Goal: Task Accomplishment & Management: Use online tool/utility

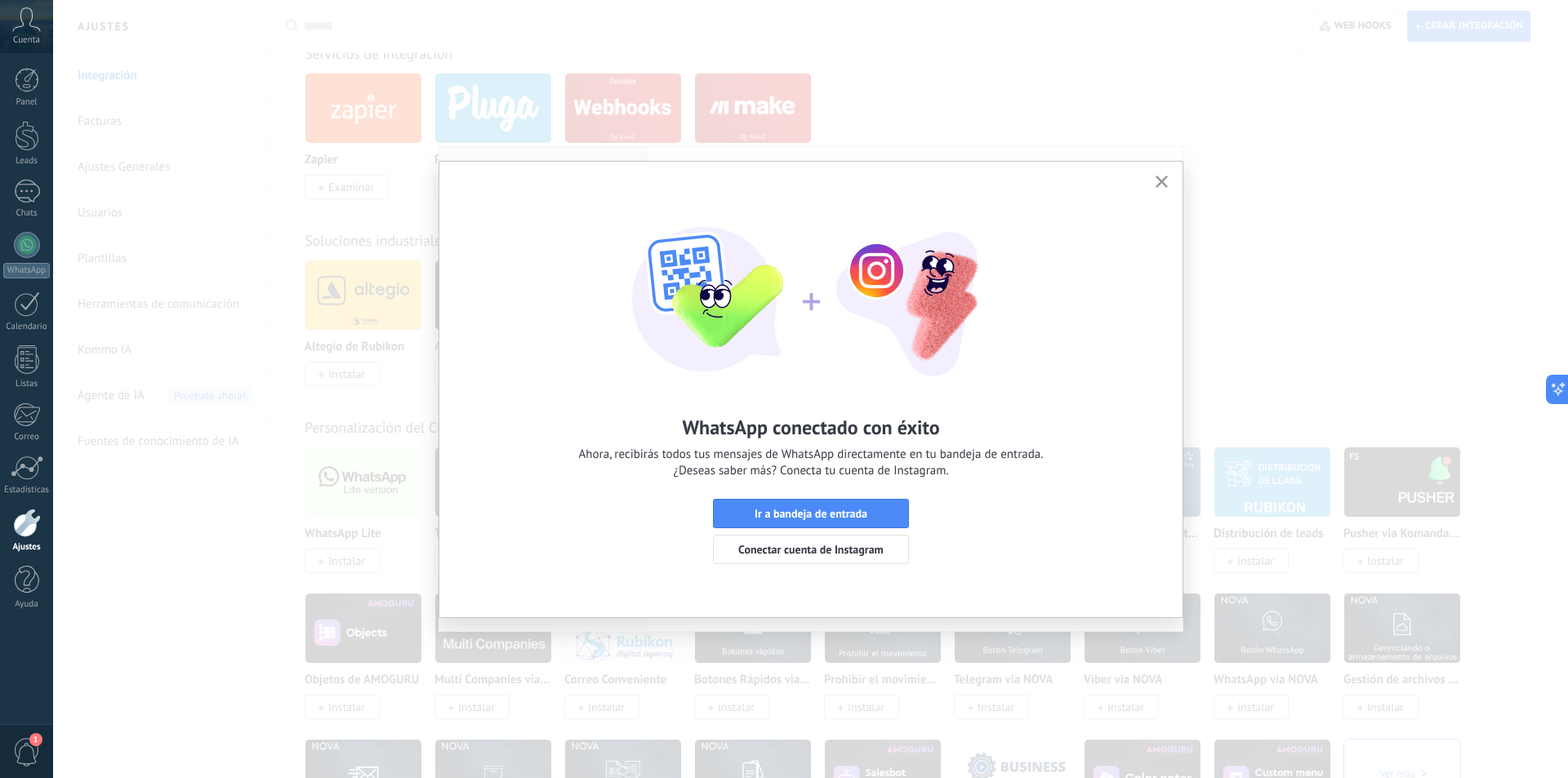
click at [864, 701] on div "WhatsApp conectado con éxito Ahora, recibirás todos tus mensajes de WhatsApp di…" at bounding box center [811, 389] width 1515 height 778
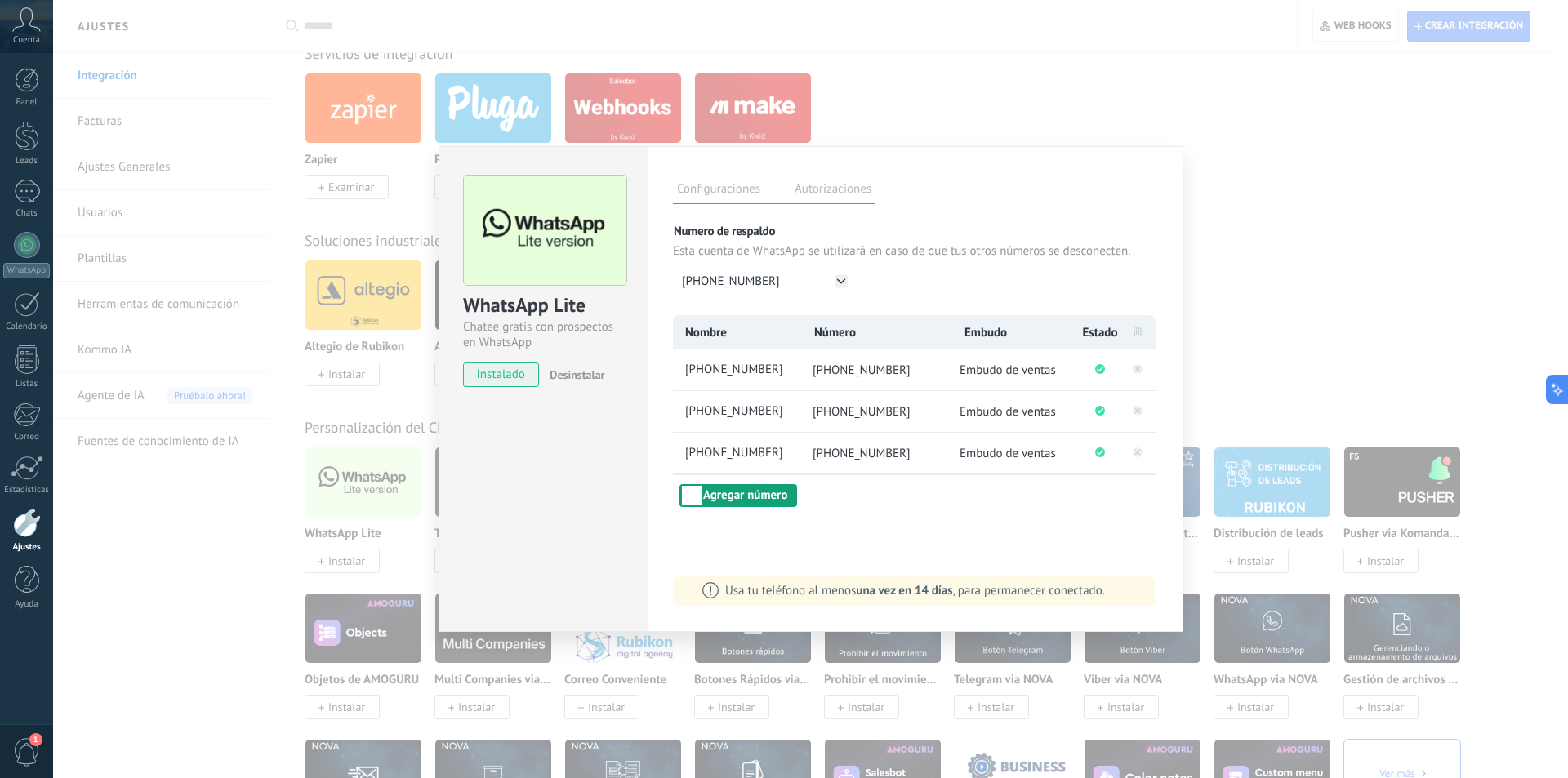
click at [746, 488] on button "Agregar número" at bounding box center [737, 496] width 117 height 23
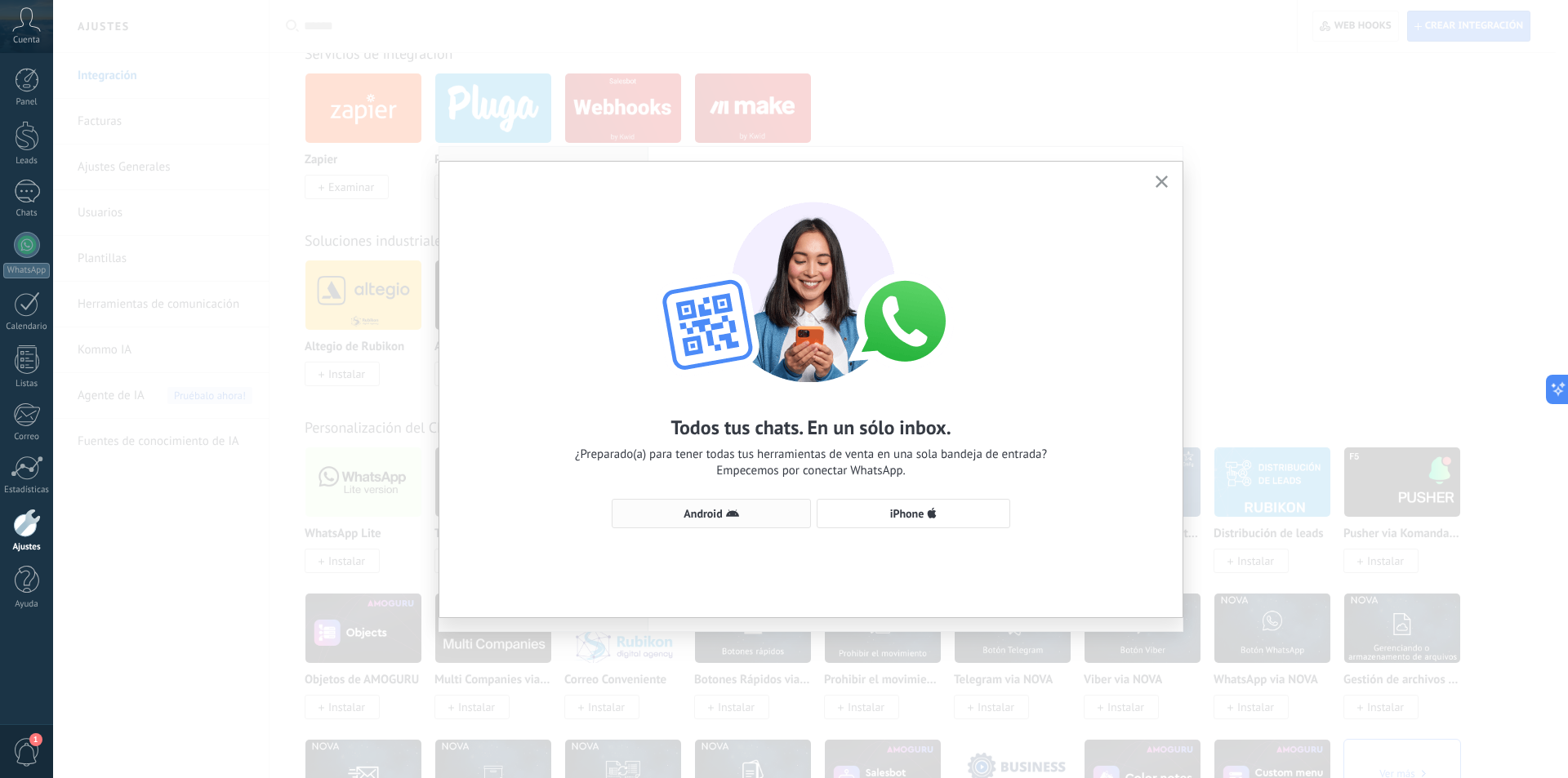
click at [730, 516] on use "button" at bounding box center [733, 513] width 13 height 7
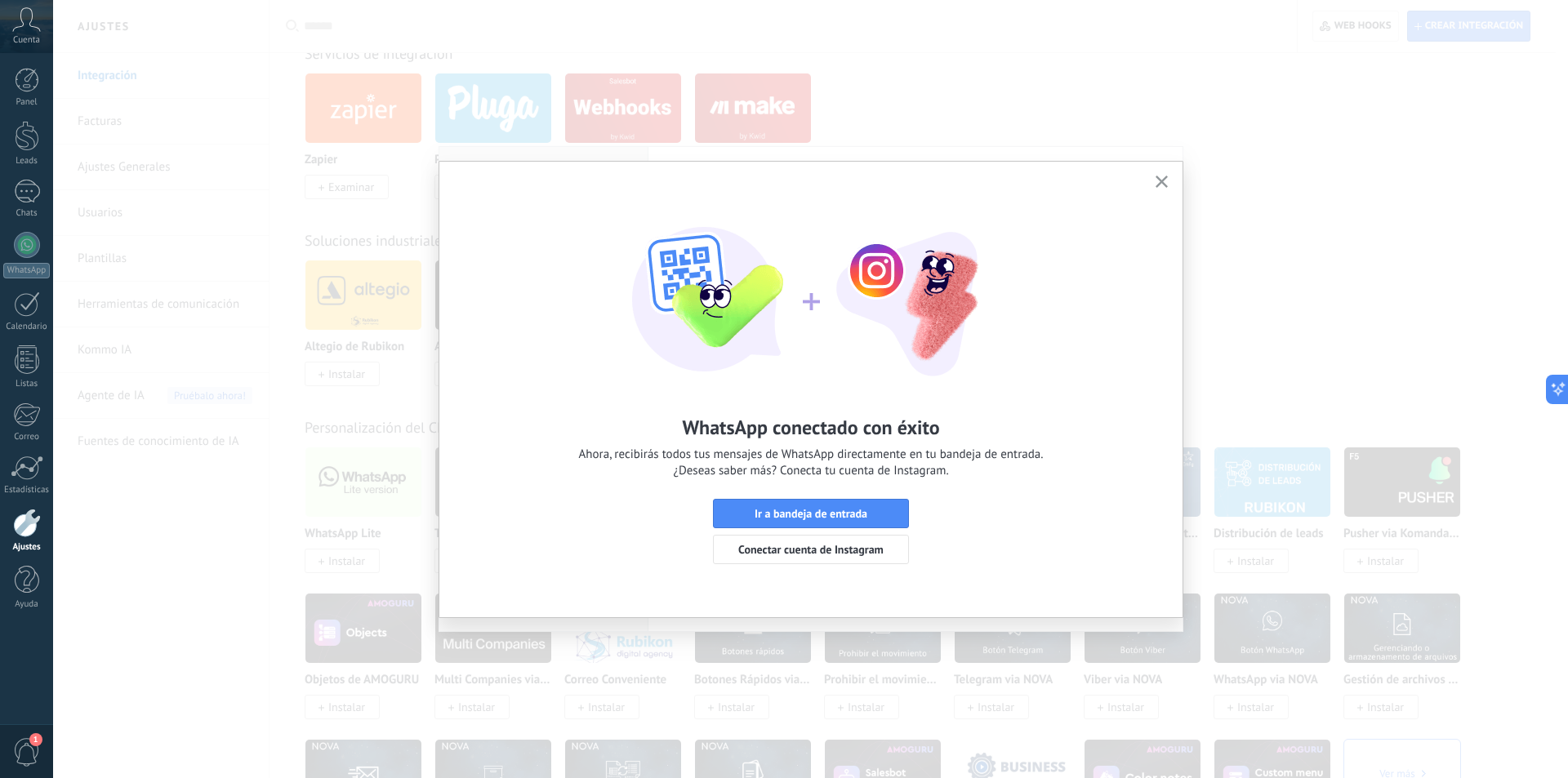
click at [1162, 181] on use "button" at bounding box center [1161, 181] width 12 height 12
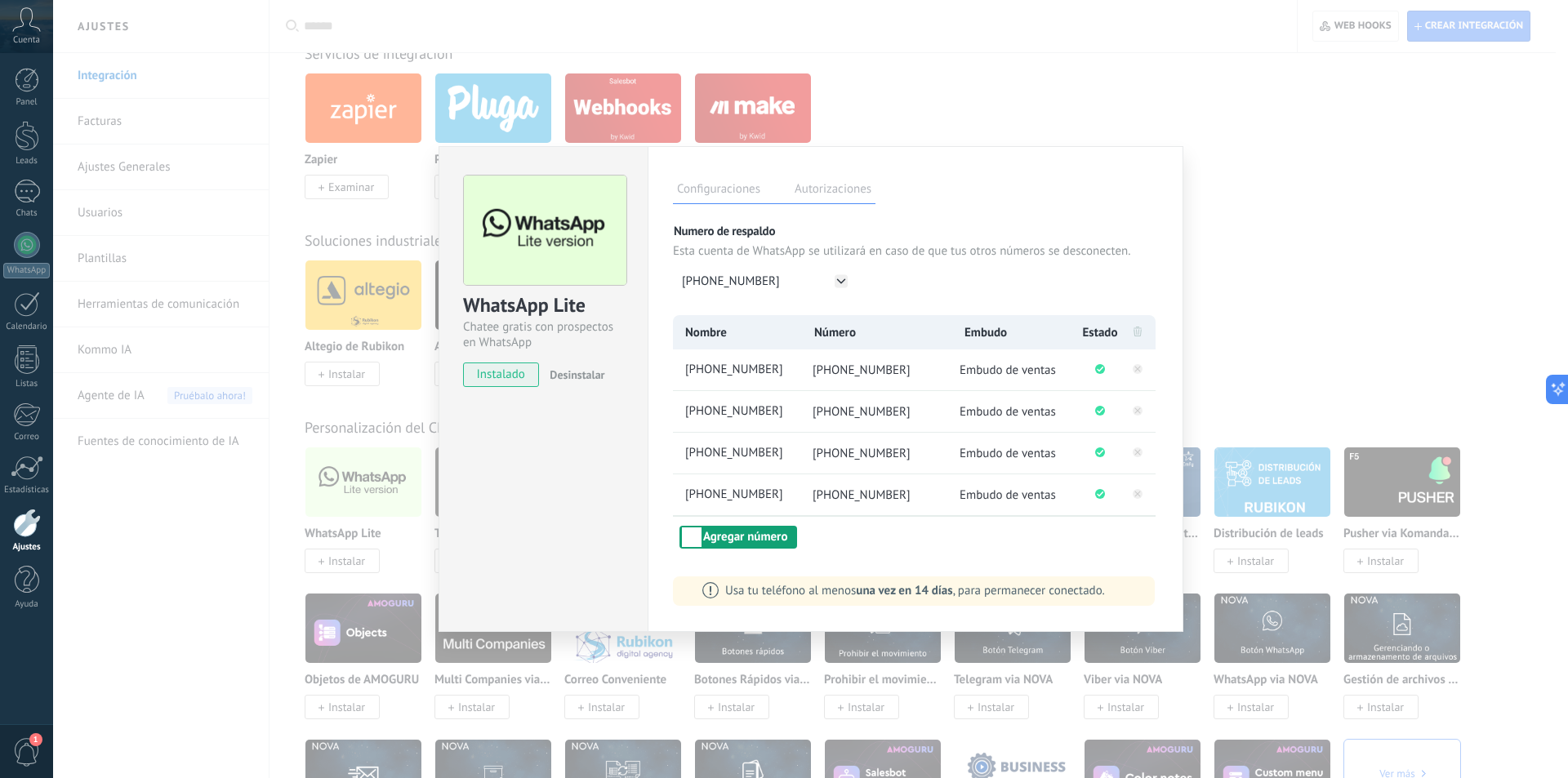
click at [721, 534] on button "Agregar número" at bounding box center [737, 537] width 117 height 23
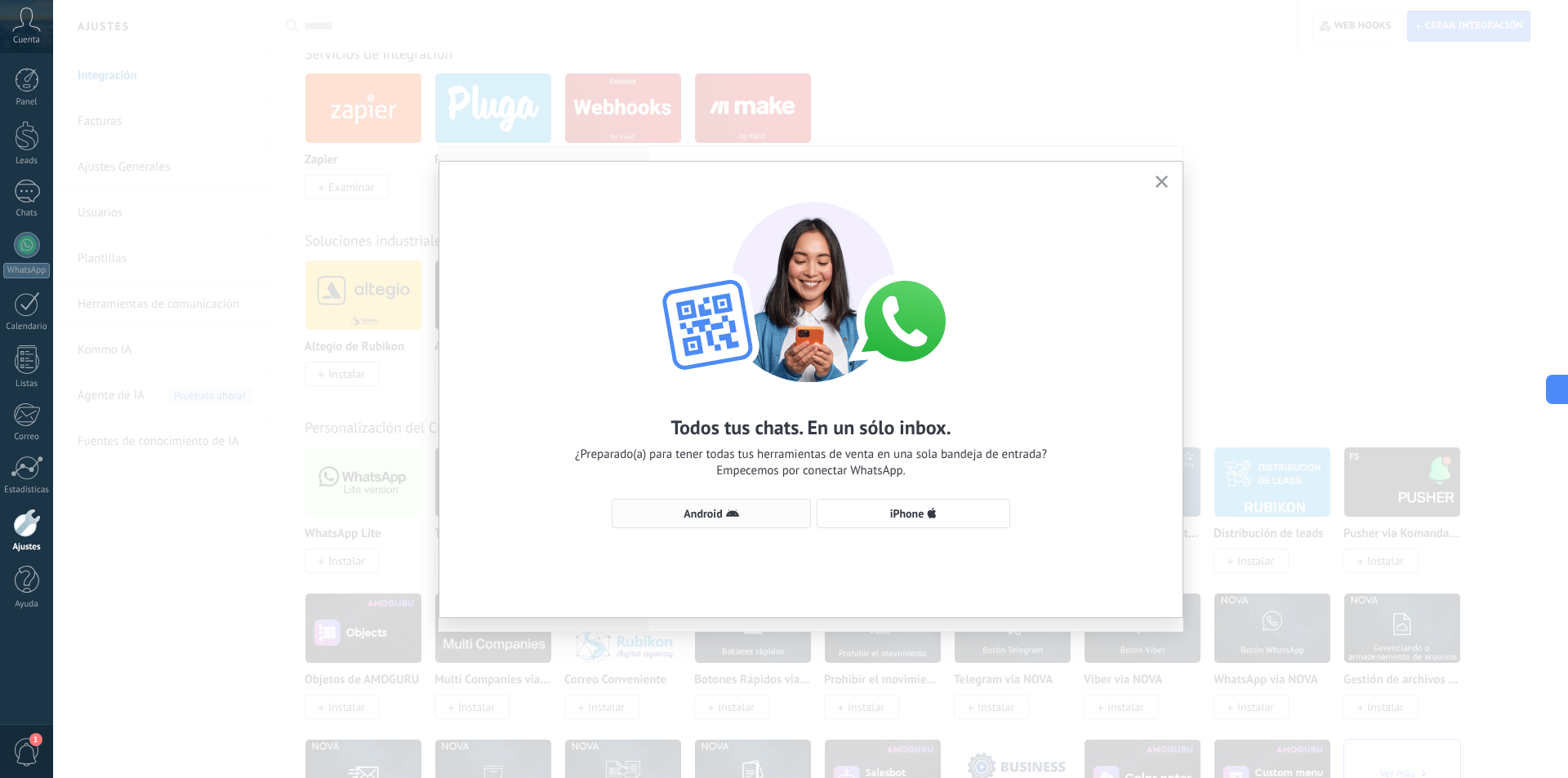
click at [726, 509] on icon "button" at bounding box center [733, 514] width 13 height 13
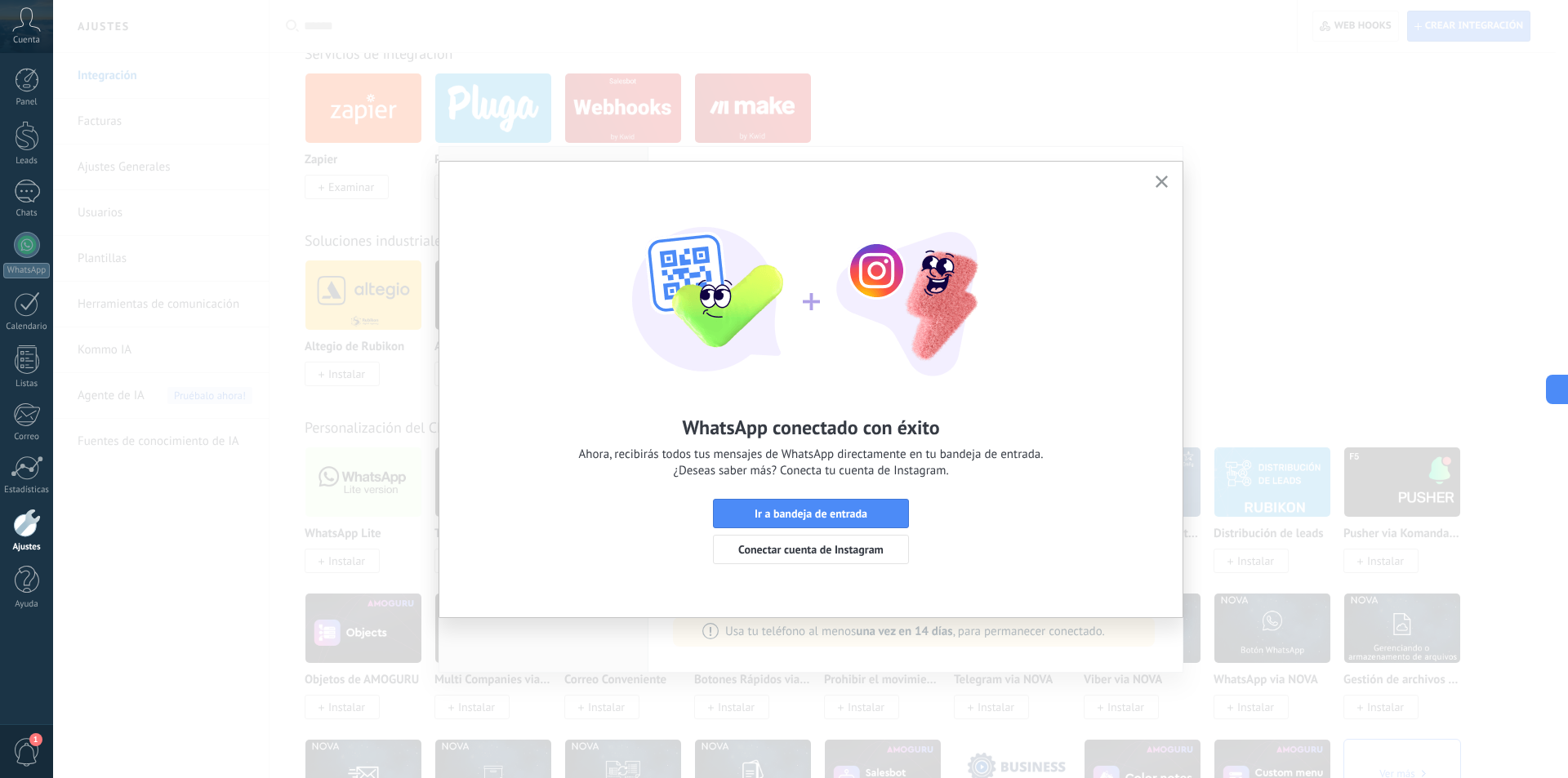
click at [1162, 177] on icon "button" at bounding box center [1161, 181] width 12 height 12
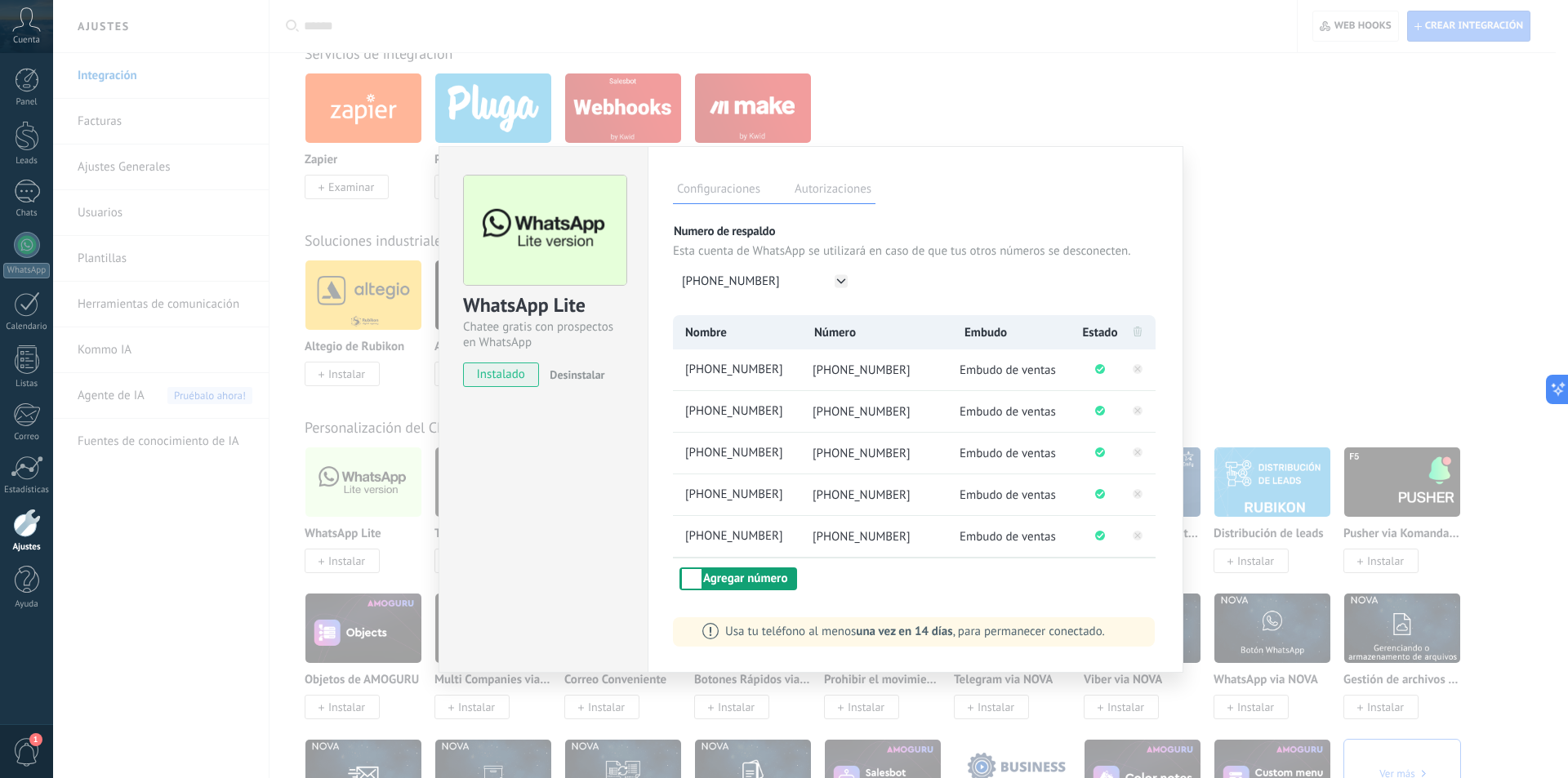
click at [764, 575] on button "Agregar número" at bounding box center [737, 579] width 117 height 23
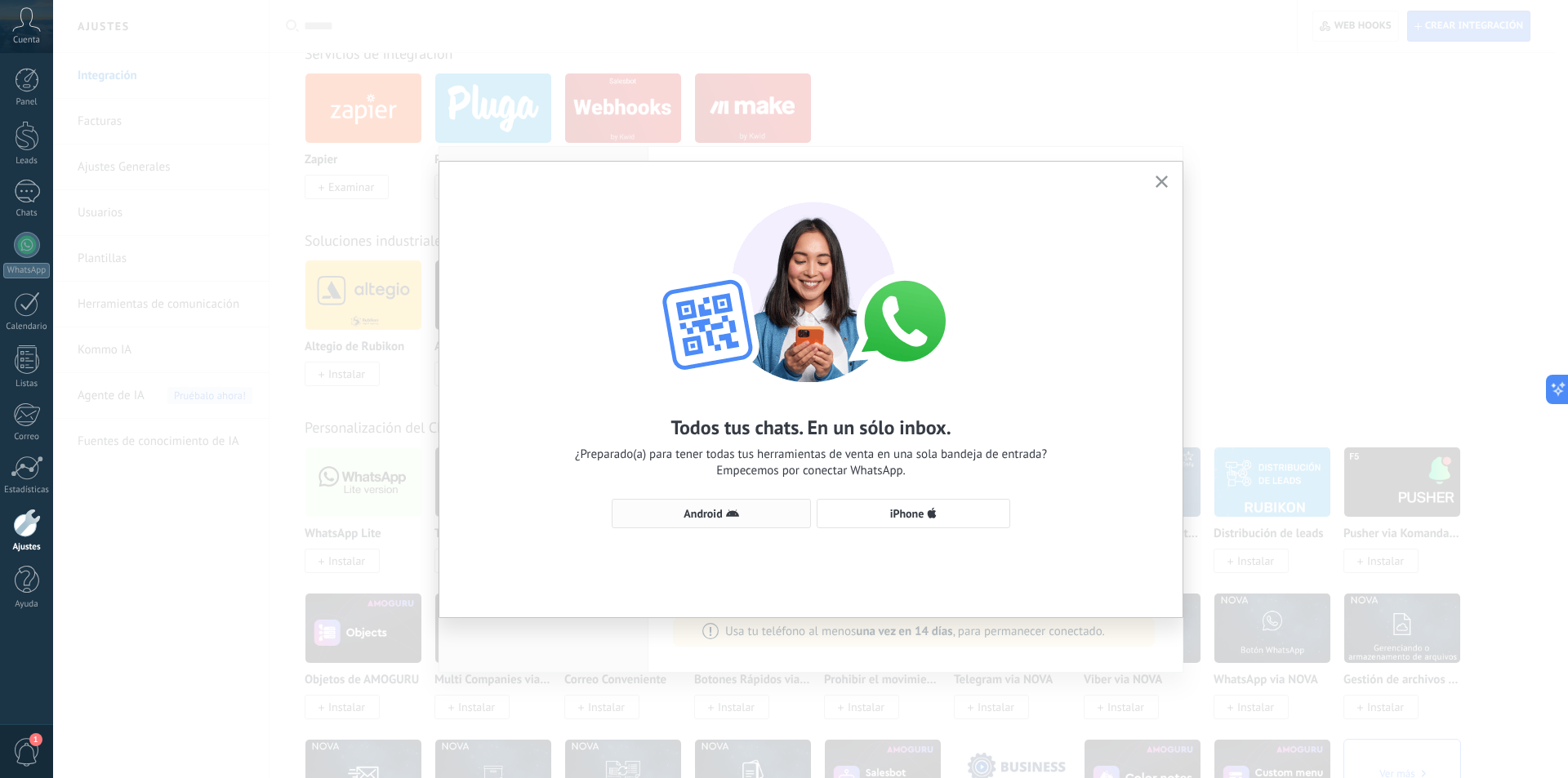
click at [724, 509] on span "Android" at bounding box center [712, 514] width 181 height 13
